Goal: Information Seeking & Learning: Learn about a topic

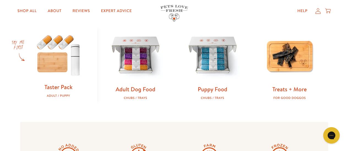
scroll to position [173, 0]
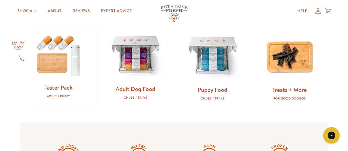
click at [129, 57] on img at bounding box center [135, 55] width 59 height 59
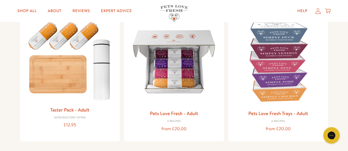
scroll to position [72, 0]
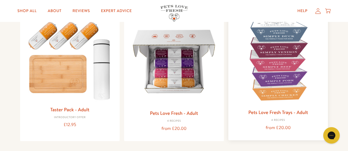
click at [289, 45] on img at bounding box center [278, 60] width 91 height 91
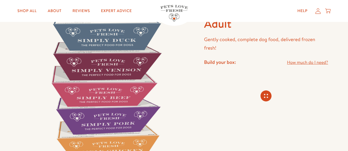
scroll to position [50, 0]
click at [149, 100] on img at bounding box center [105, 86] width 171 height 171
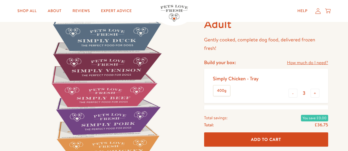
click at [132, 91] on img at bounding box center [105, 86] width 171 height 171
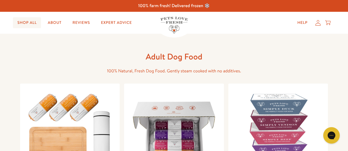
click at [31, 24] on link "Shop All" at bounding box center [27, 22] width 28 height 11
click at [53, 23] on link "About" at bounding box center [54, 22] width 23 height 11
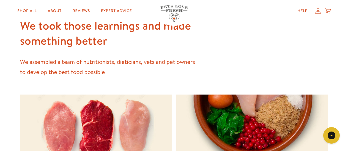
scroll to position [644, 0]
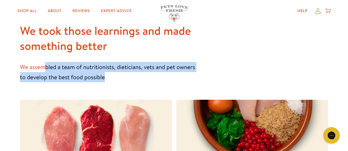
drag, startPoint x: 45, startPoint y: 69, endPoint x: 154, endPoint y: 77, distance: 108.6
click at [154, 77] on p "We assembled a team of nutritionists, dieticians, vets and pet owners to develo…" at bounding box center [108, 72] width 176 height 20
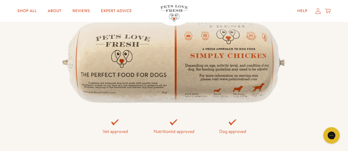
scroll to position [1124, 0]
click at [228, 69] on img at bounding box center [174, 61] width 236 height 97
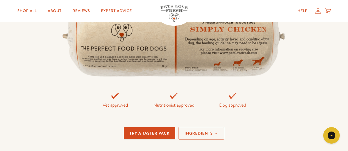
scroll to position [1148, 0]
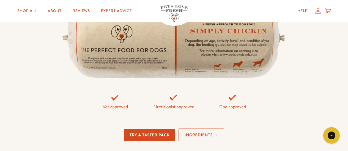
click at [206, 136] on link "Ingredients →" at bounding box center [201, 135] width 46 height 13
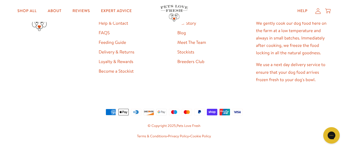
scroll to position [1501, 0]
